Goal: Information Seeking & Learning: Learn about a topic

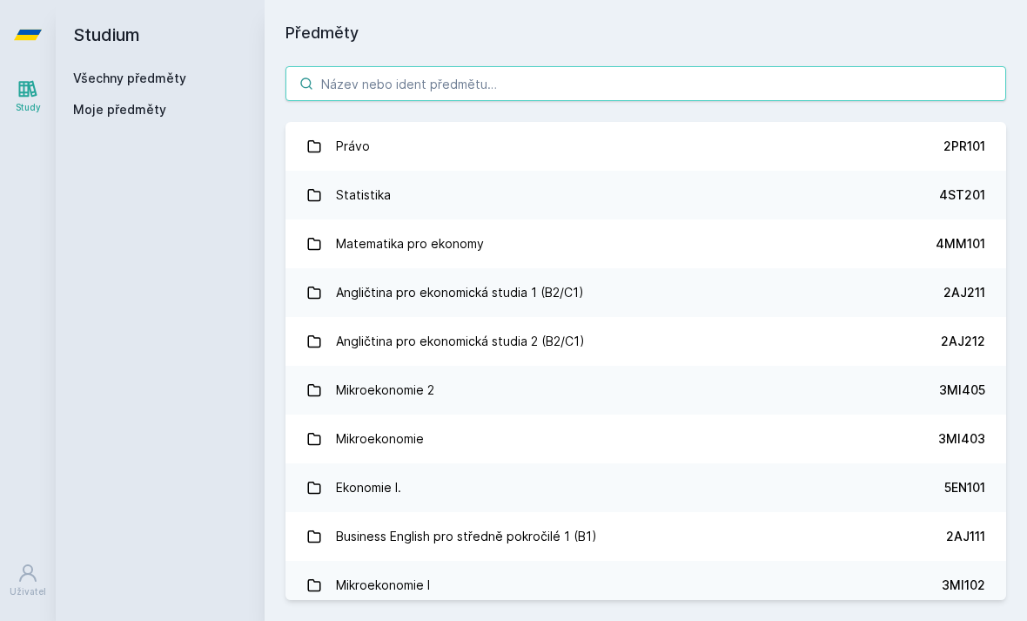
click at [870, 98] on input "search" at bounding box center [645, 83] width 721 height 35
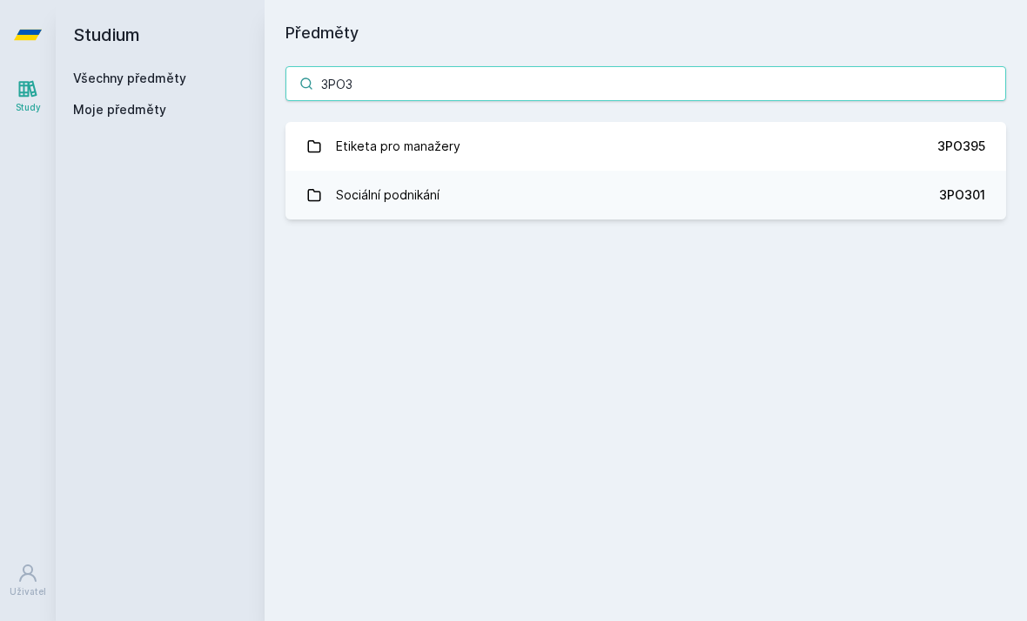
type input "3PO3"
click at [625, 127] on link "Etiketa pro manažery 3PO395" at bounding box center [645, 146] width 721 height 49
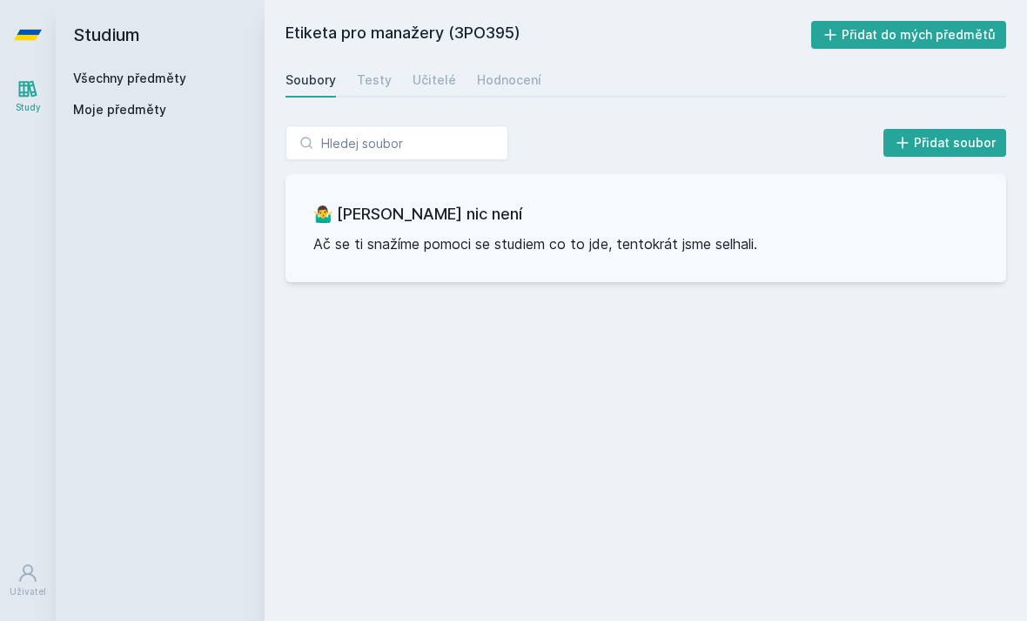
click at [386, 78] on div "Testy" at bounding box center [374, 79] width 35 height 17
click at [442, 87] on div "Učitelé" at bounding box center [435, 79] width 44 height 17
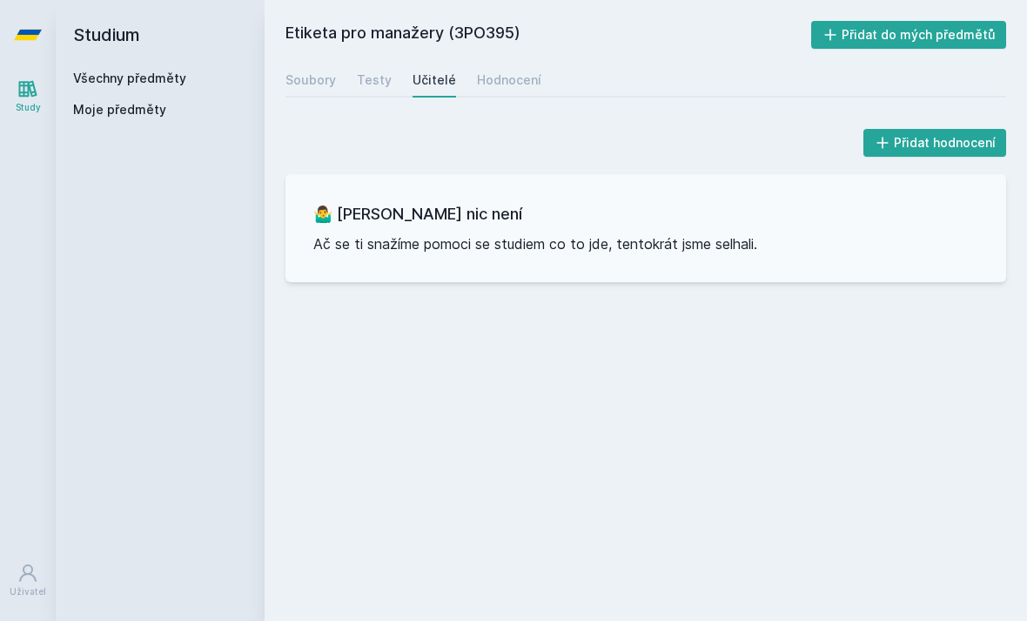
click at [520, 90] on link "Hodnocení" at bounding box center [509, 80] width 64 height 35
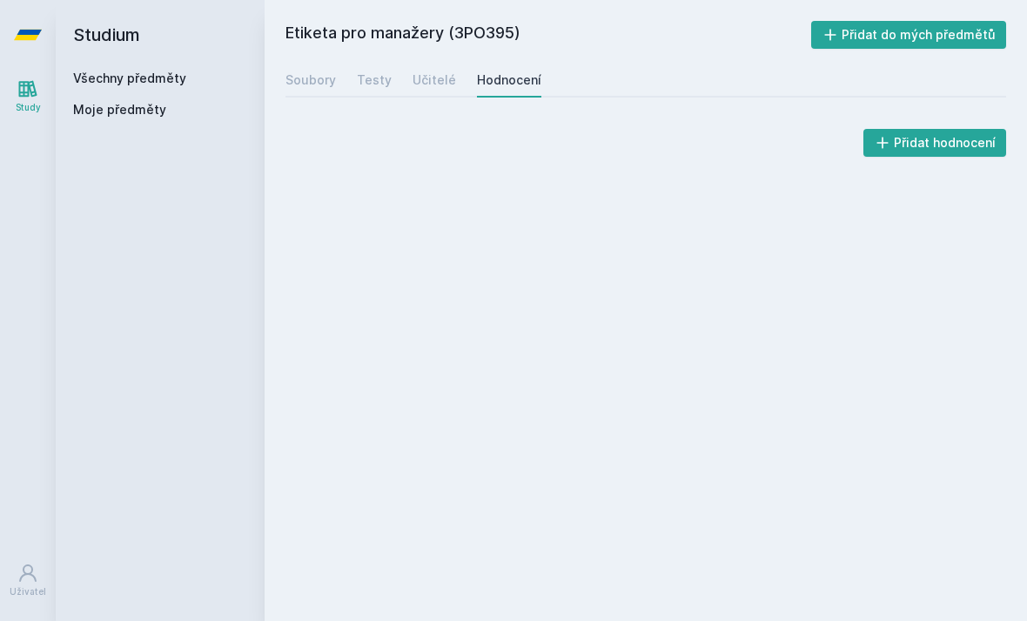
click at [313, 93] on link "Soubory" at bounding box center [310, 80] width 50 height 35
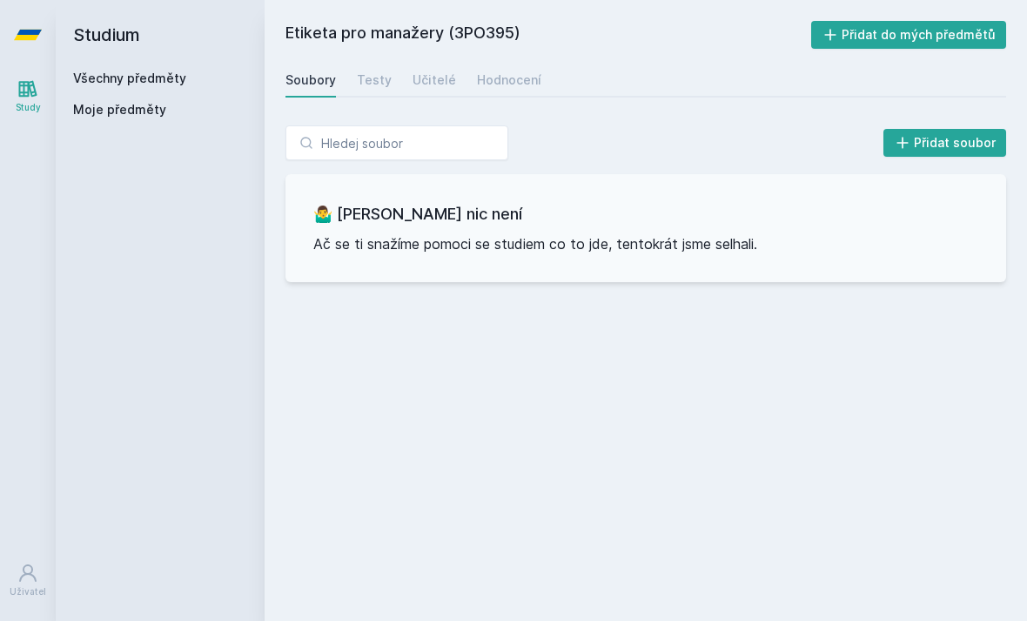
click at [496, 80] on div "Hodnocení" at bounding box center [509, 79] width 64 height 17
